Goal: Task Accomplishment & Management: Use online tool/utility

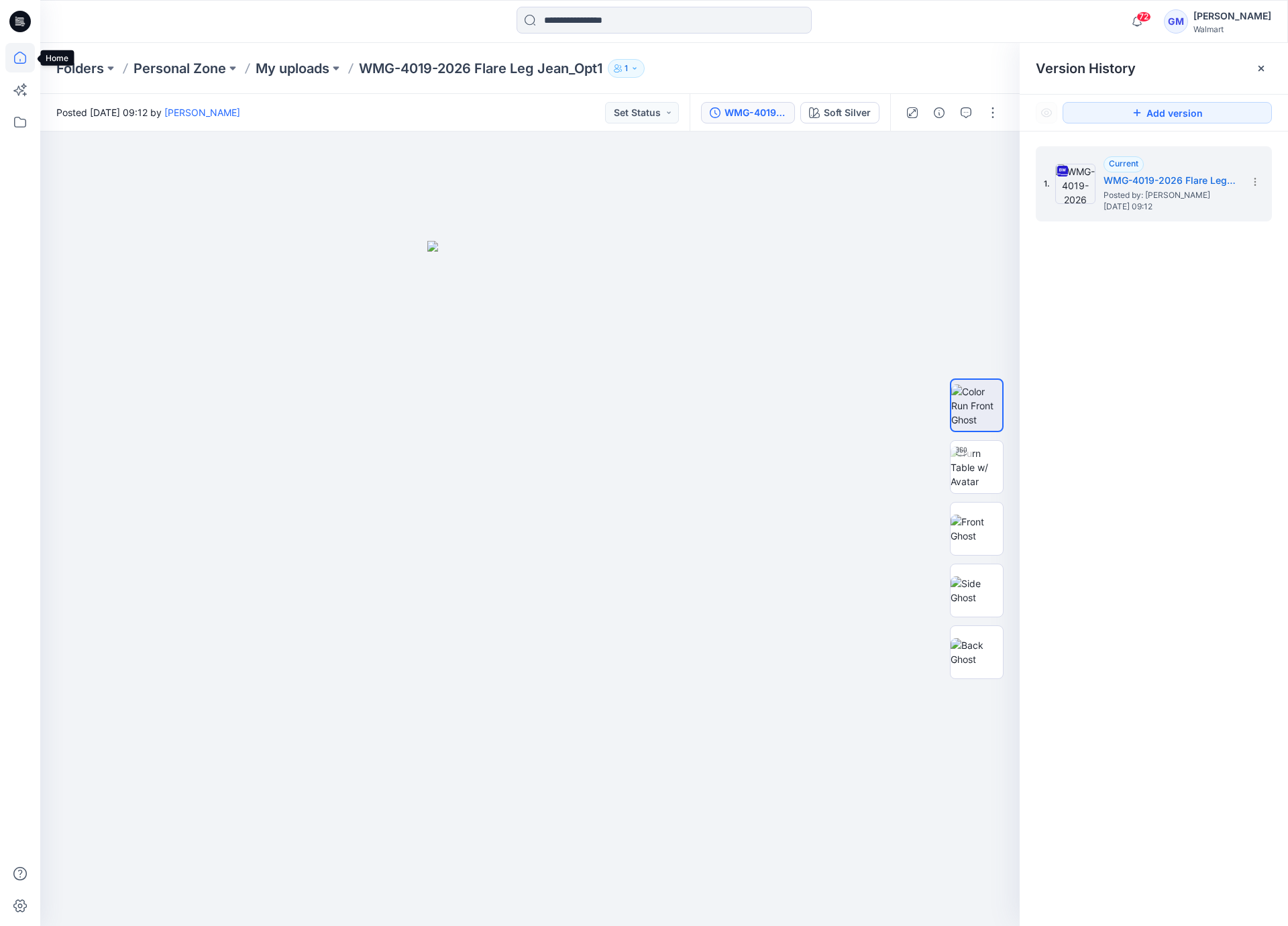
click at [16, 53] on icon at bounding box center [21, 58] width 12 height 12
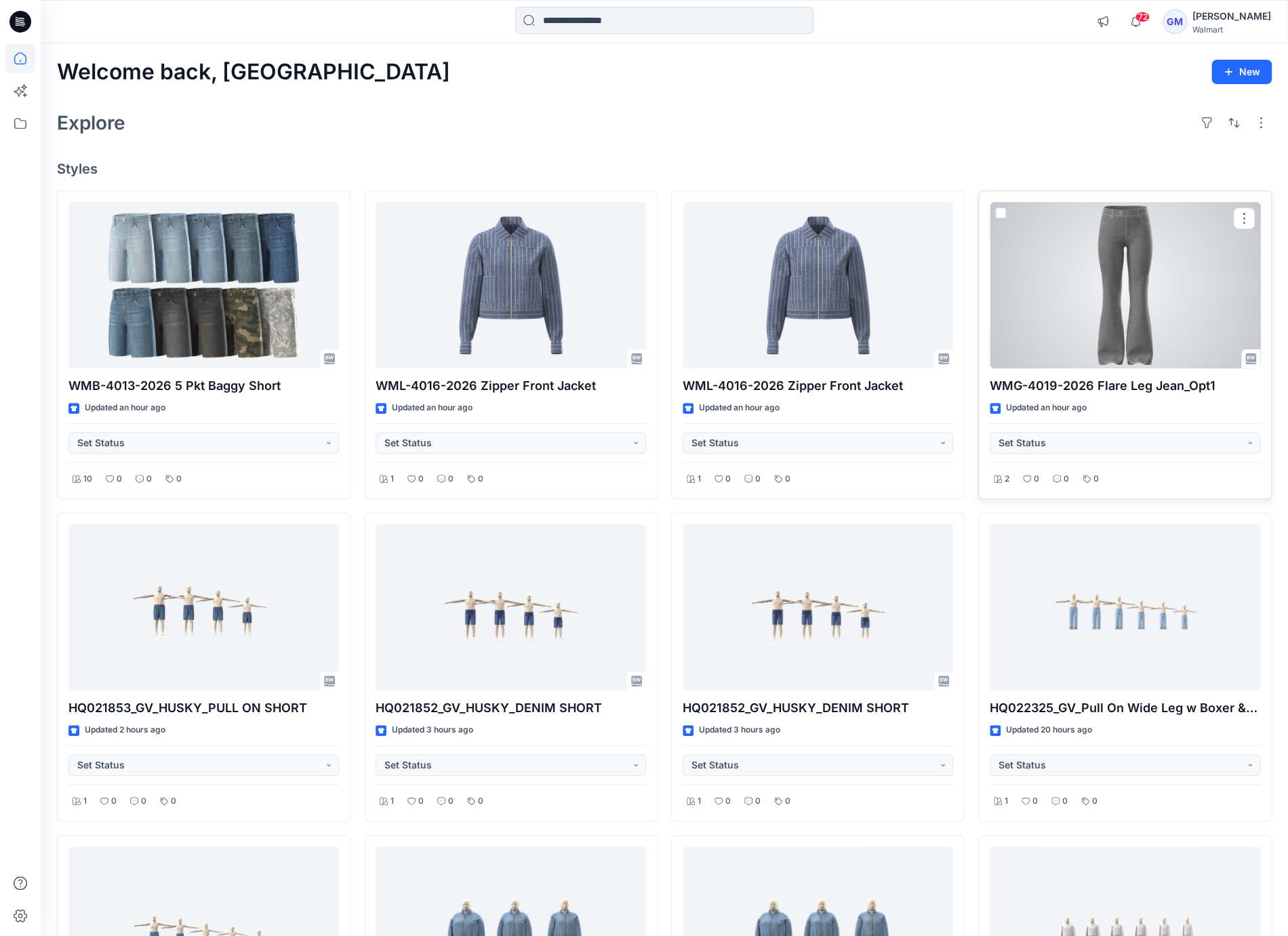
click at [1144, 327] on div at bounding box center [1125, 285] width 271 height 167
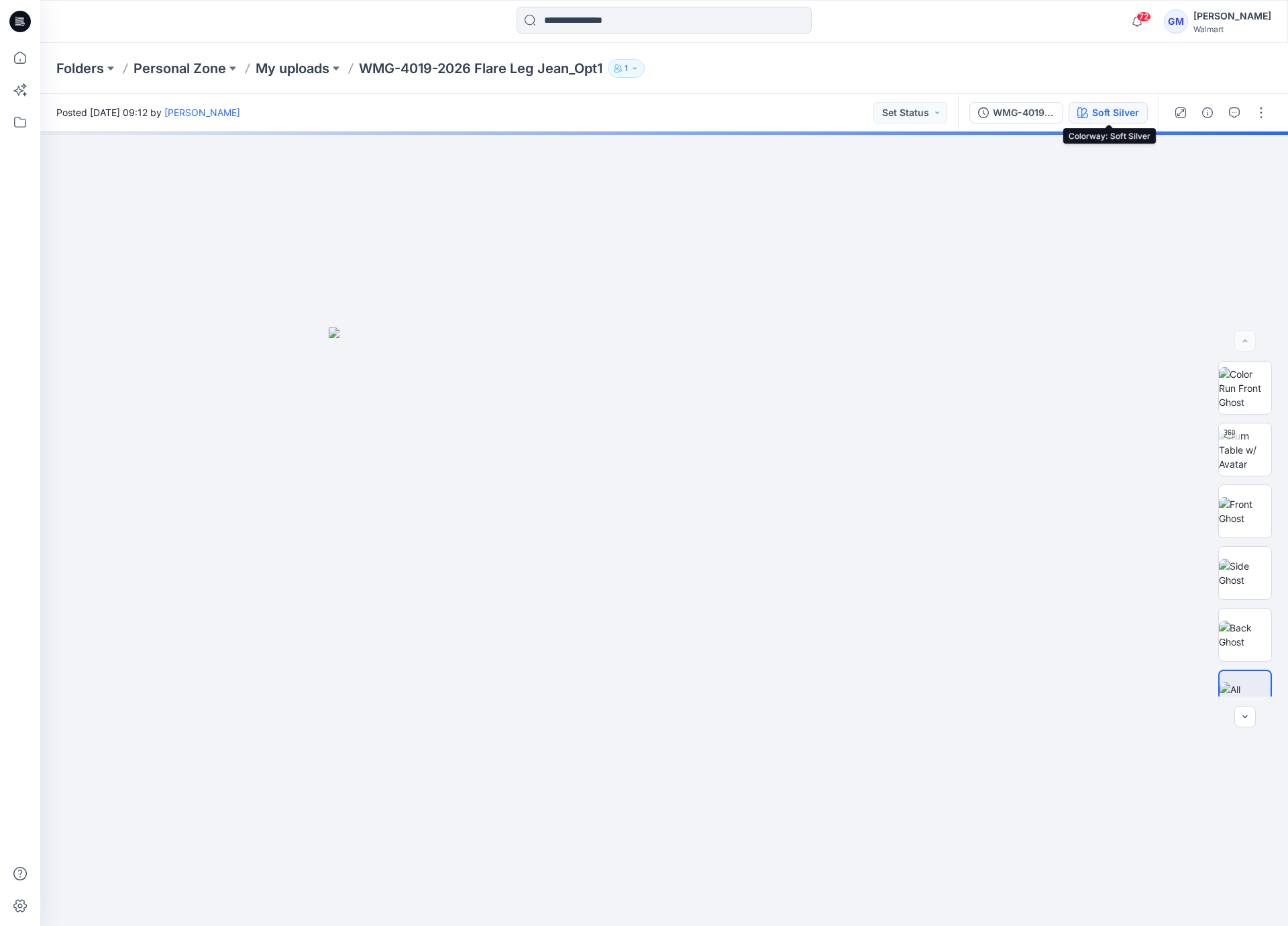
click at [1132, 116] on div "Soft Silver" at bounding box center [1116, 113] width 47 height 15
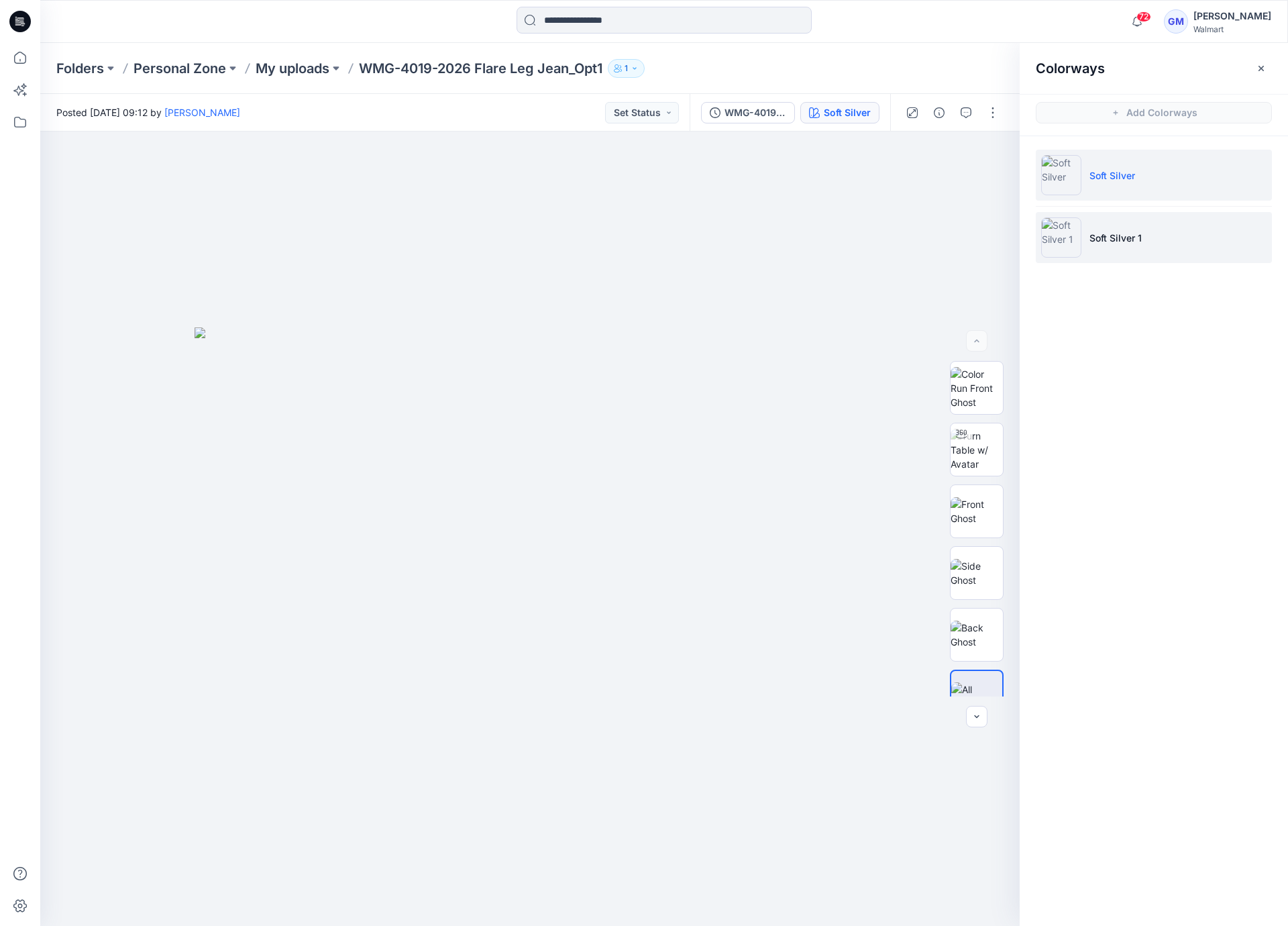
click at [1111, 236] on p "Soft Silver 1" at bounding box center [1116, 238] width 52 height 14
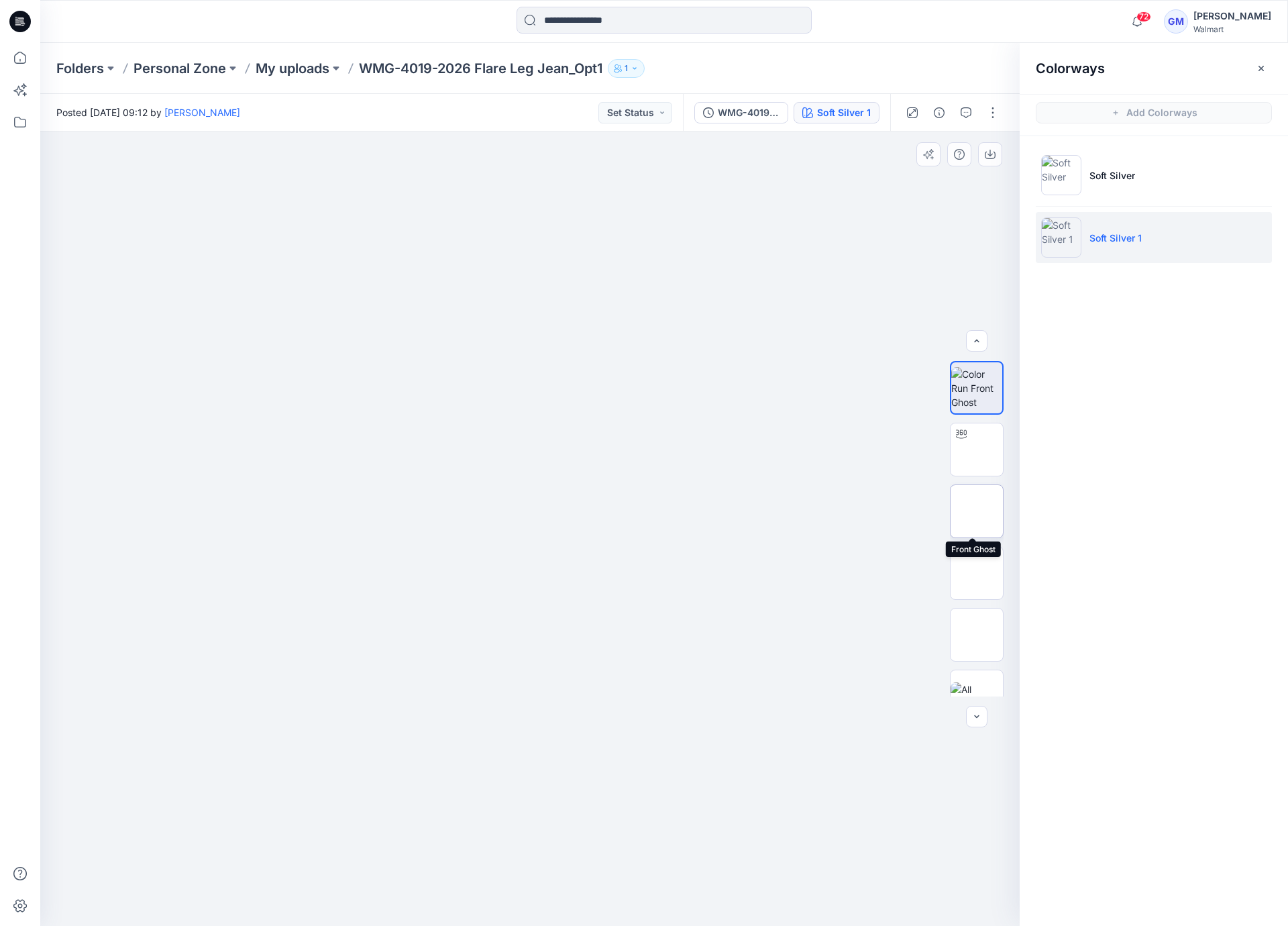
scroll to position [27, 0]
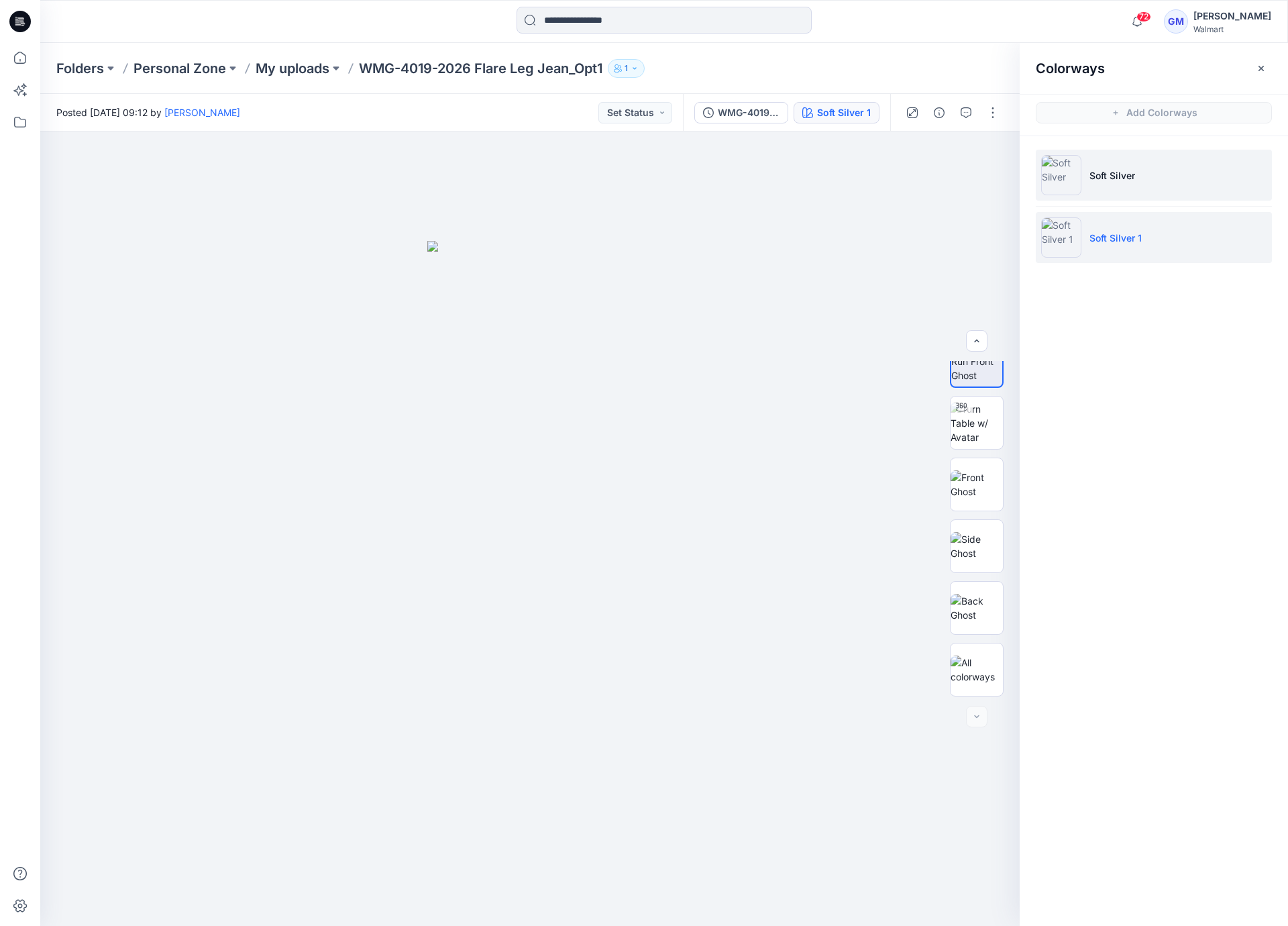
click at [1137, 182] on li "Soft Silver" at bounding box center [1154, 175] width 236 height 51
click at [1138, 237] on p "Soft Silver 1" at bounding box center [1116, 238] width 52 height 14
click at [985, 419] on img at bounding box center [976, 424] width 52 height 43
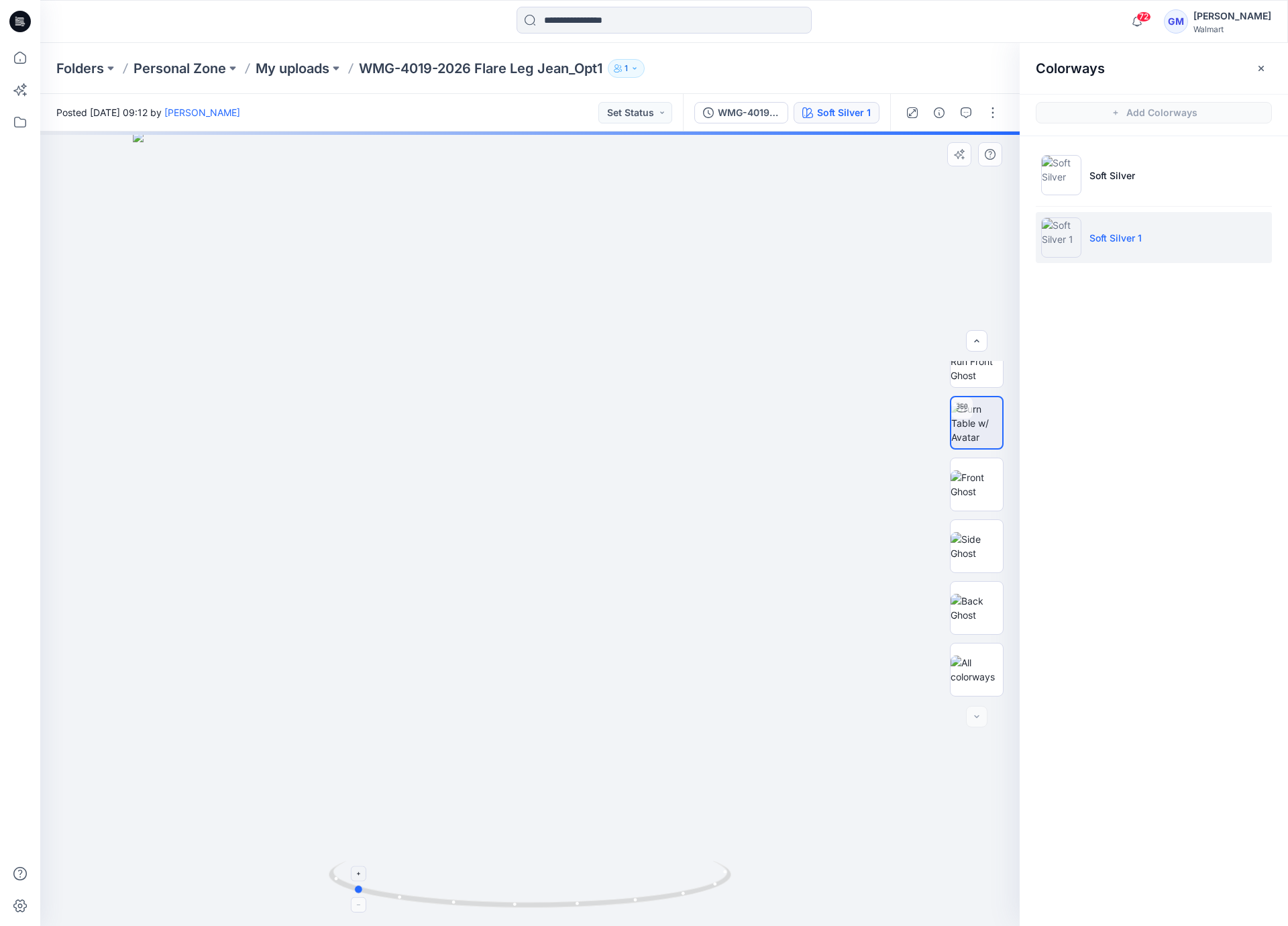
drag, startPoint x: 703, startPoint y: 903, endPoint x: 526, endPoint y: 905, distance: 177.0
click at [526, 905] on icon at bounding box center [531, 886] width 406 height 50
drag, startPoint x: 653, startPoint y: 767, endPoint x: 657, endPoint y: 601, distance: 166.0
click at [657, 601] on div at bounding box center [530, 529] width 979 height 795
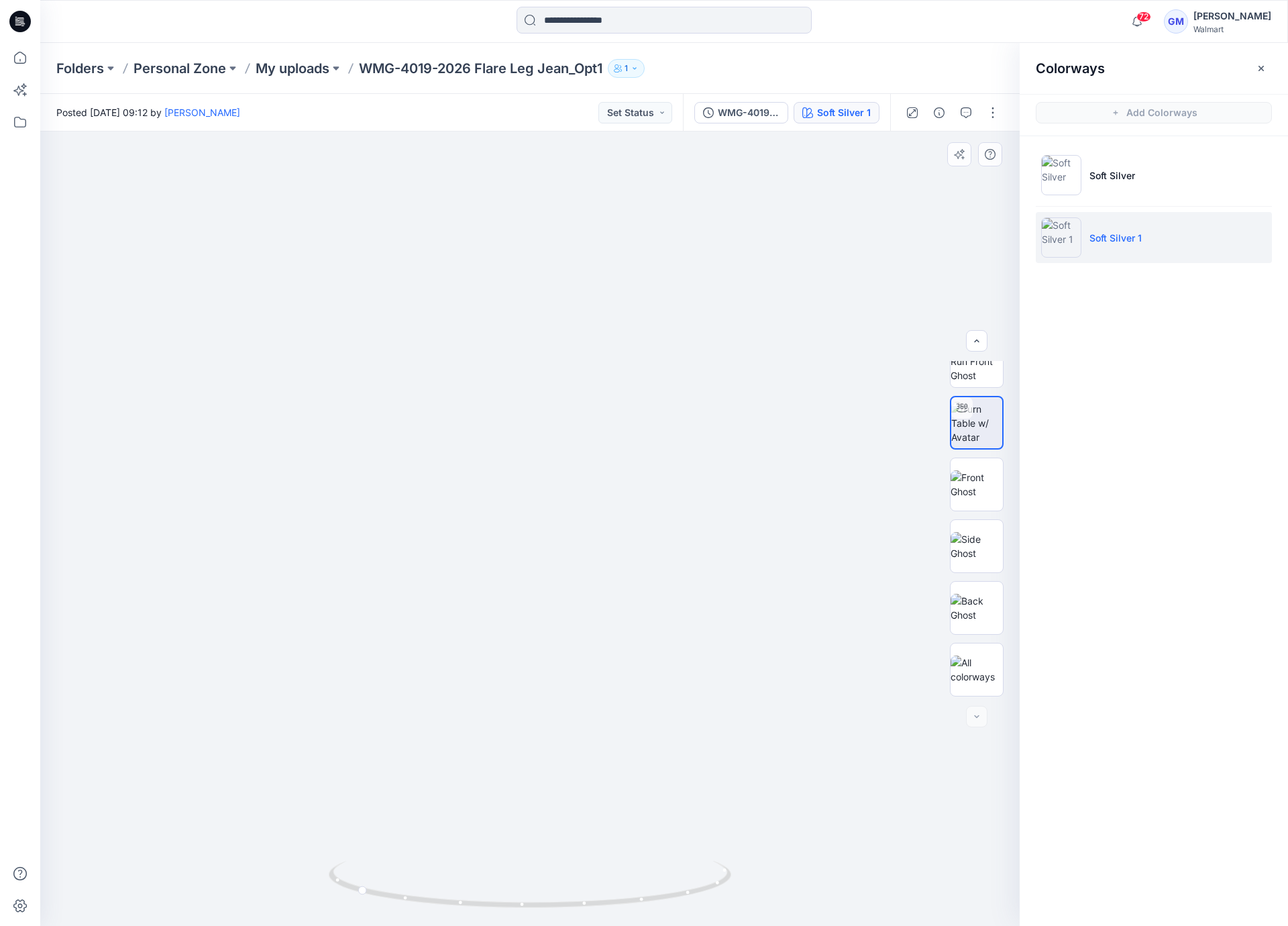
drag, startPoint x: 618, startPoint y: 629, endPoint x: 640, endPoint y: 286, distance: 343.7
click at [640, 286] on img at bounding box center [563, 51] width 1752 height 1752
click at [996, 107] on button "button" at bounding box center [992, 113] width 21 height 21
click at [904, 172] on button "Edit" at bounding box center [937, 181] width 124 height 25
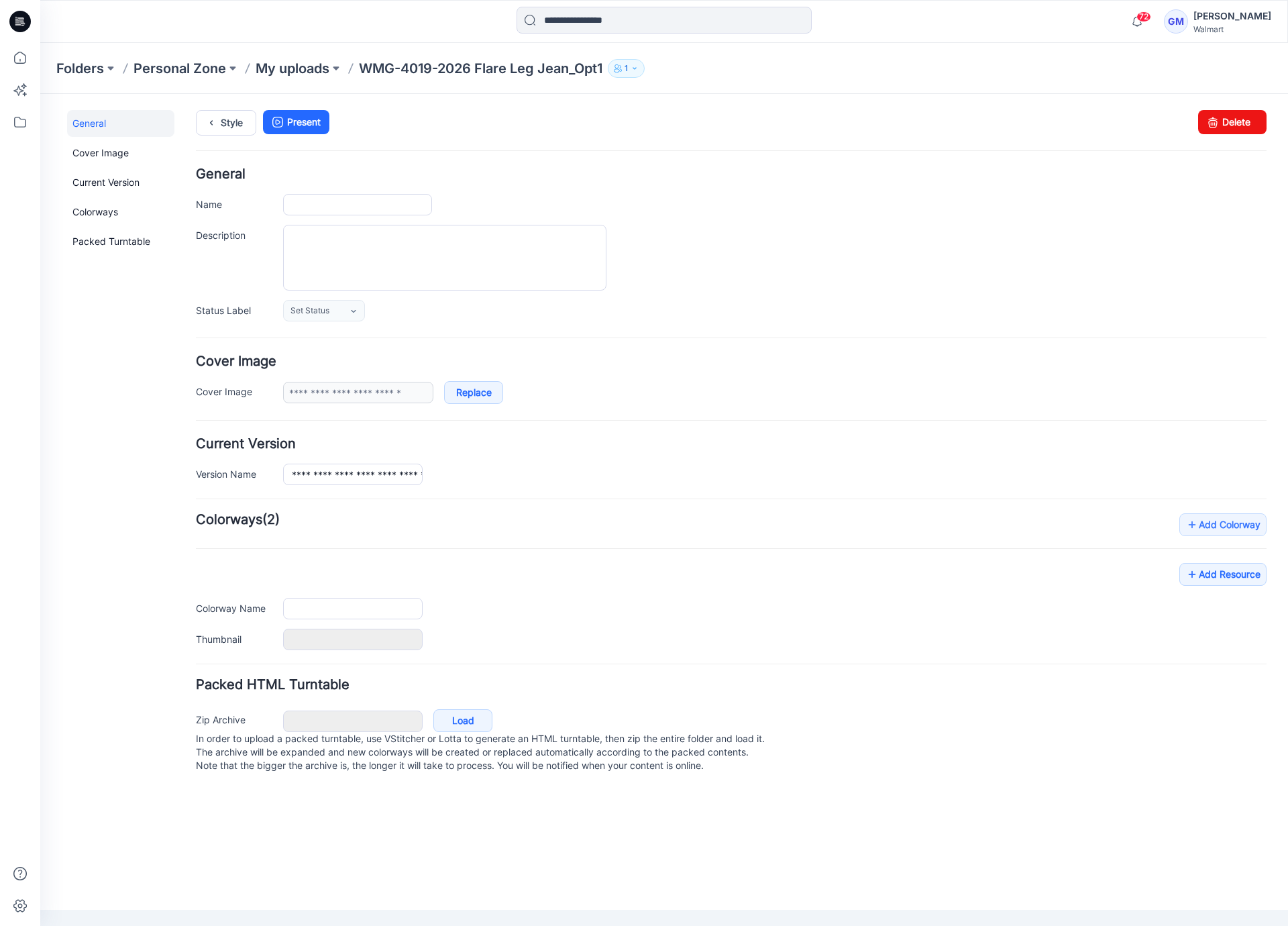
type input "**********"
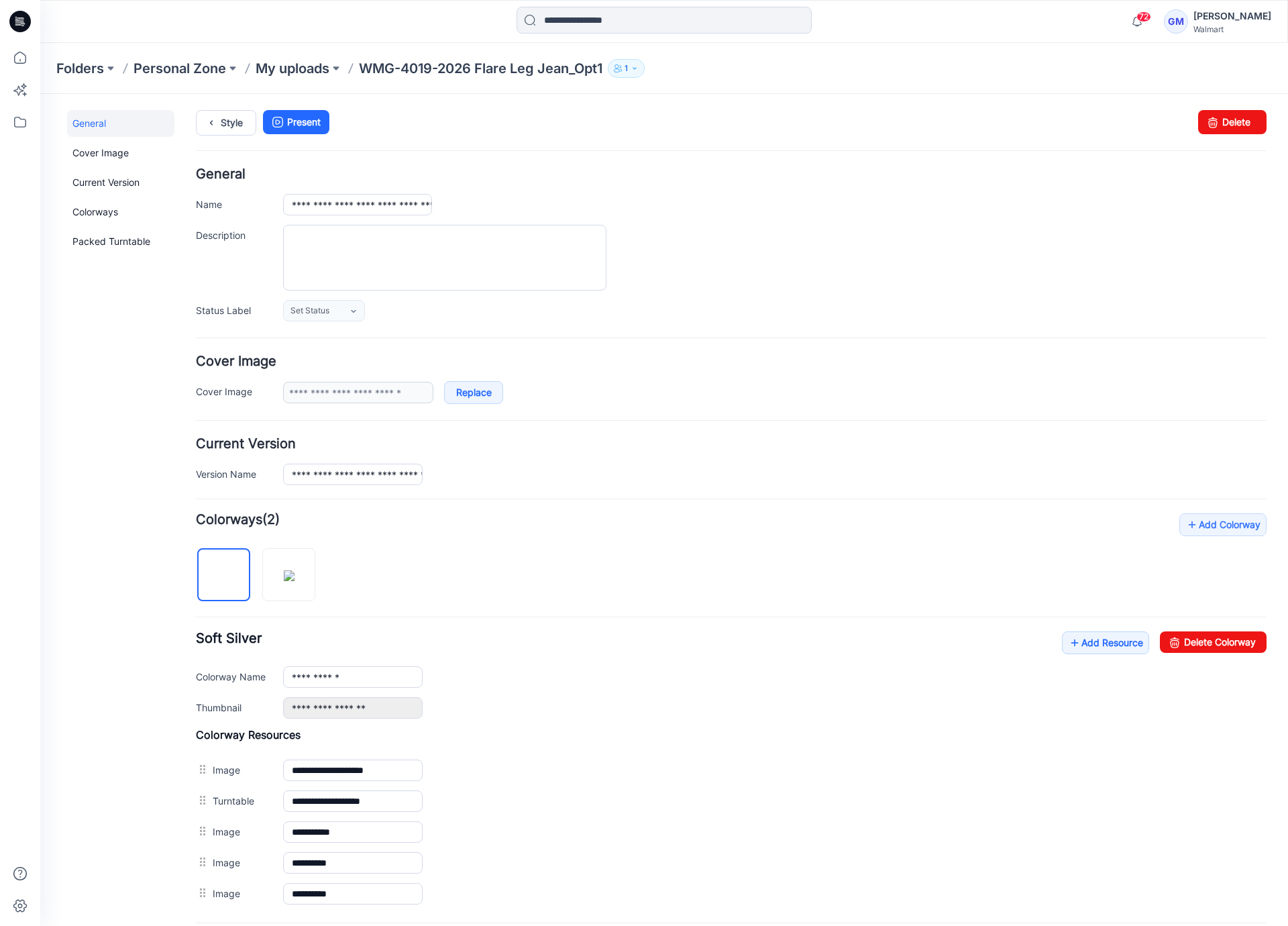
click at [128, 765] on div "General Cover Image Current Version Colorways Packed Turntable" at bounding box center [121, 579] width 107 height 940
click at [294, 578] on img at bounding box center [290, 576] width 11 height 11
click at [223, 577] on img at bounding box center [224, 576] width 11 height 11
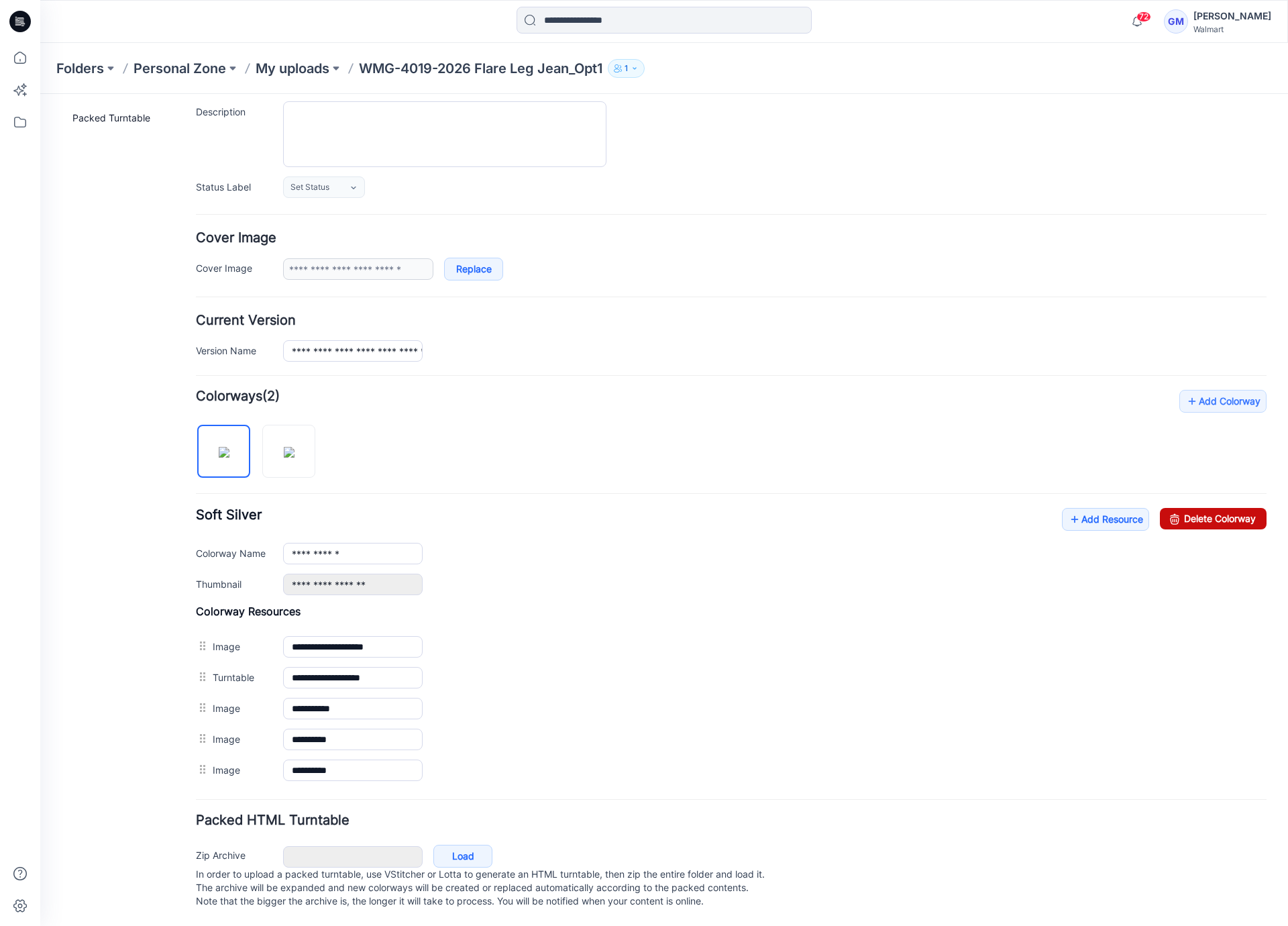
click at [1189, 508] on link "Delete Colorway" at bounding box center [1213, 518] width 106 height 21
click at [359, 544] on input "**********" at bounding box center [353, 553] width 139 height 21
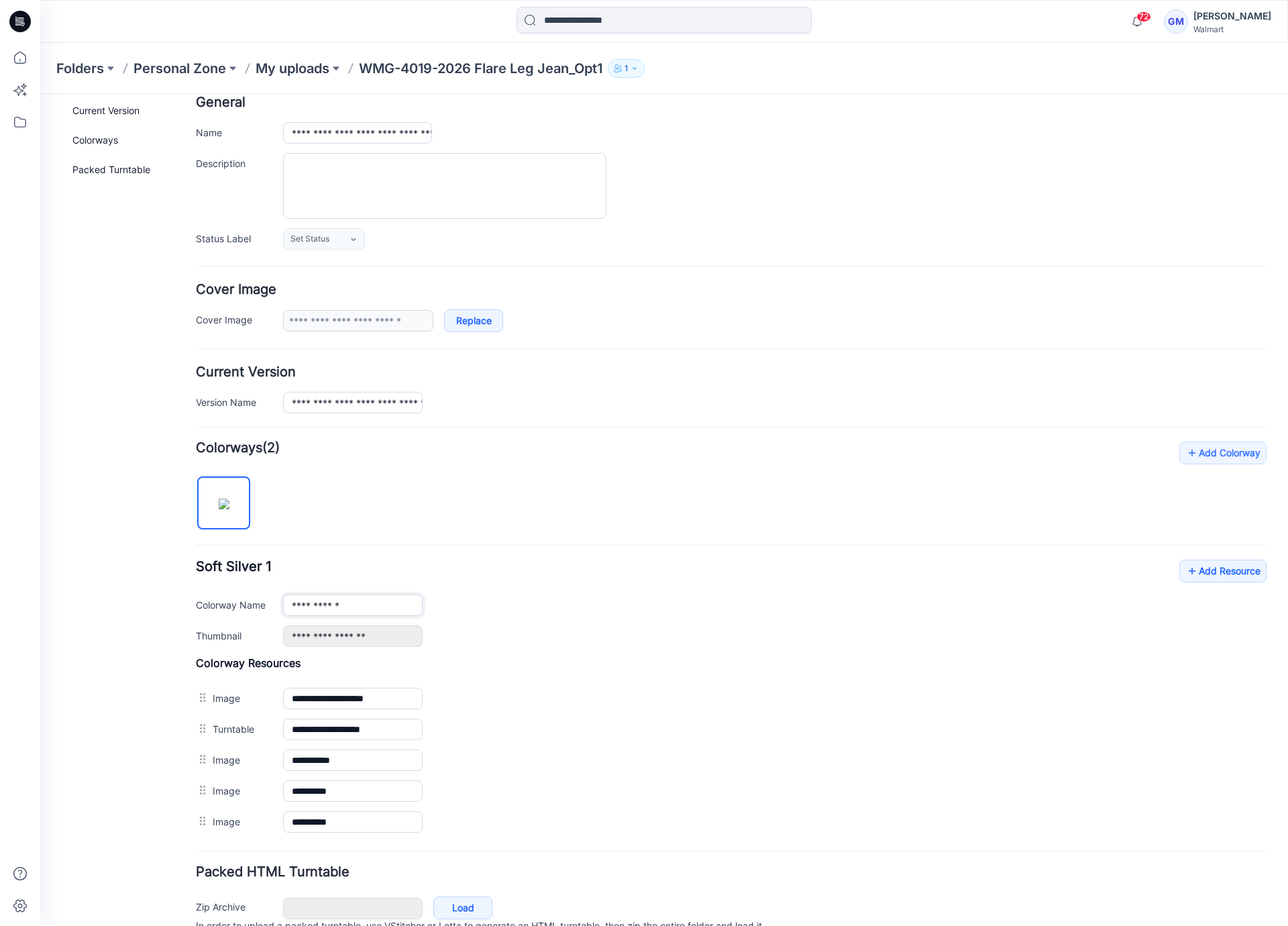
scroll to position [0, 0]
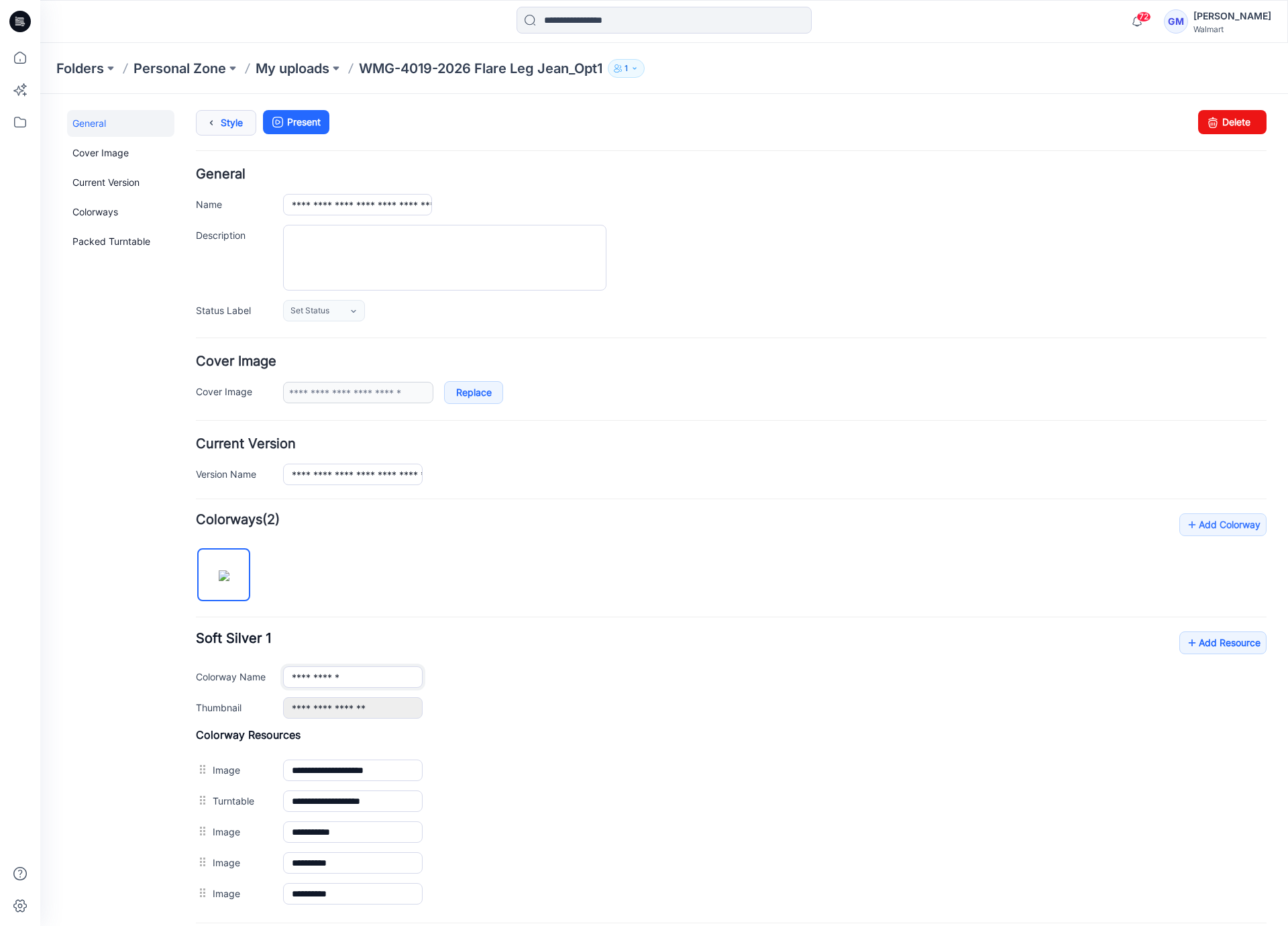
type input "**********"
click at [220, 126] on link "Style" at bounding box center [226, 122] width 60 height 25
